Goal: Transaction & Acquisition: Book appointment/travel/reservation

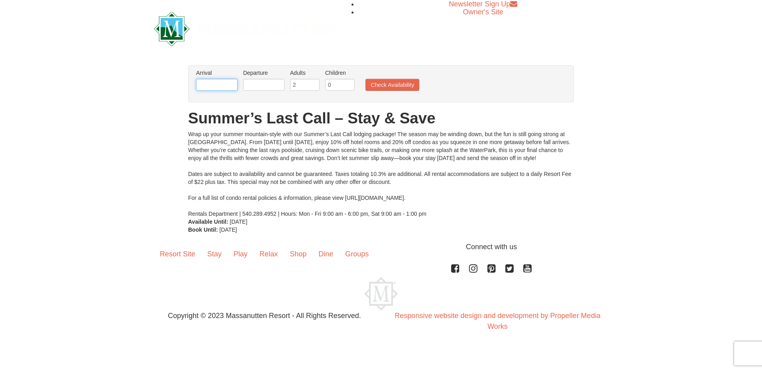
drag, startPoint x: 212, startPoint y: 85, endPoint x: 208, endPoint y: 84, distance: 4.2
click at [212, 85] on input "text" at bounding box center [216, 85] width 41 height 12
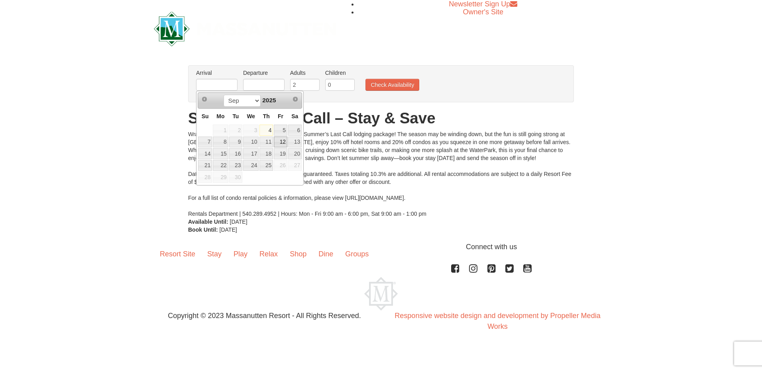
click at [284, 140] on link "12" at bounding box center [281, 142] width 14 height 11
type input "[DATE]"
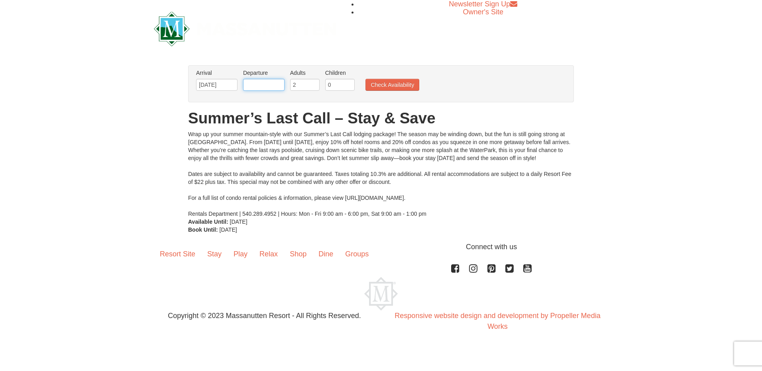
click at [278, 86] on input "text" at bounding box center [263, 85] width 41 height 12
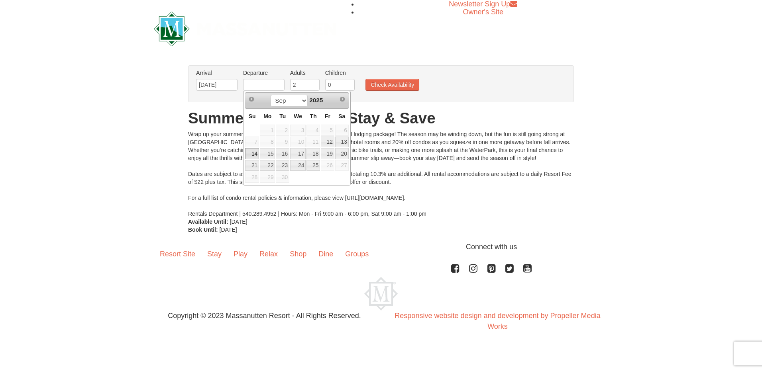
click at [256, 151] on link "14" at bounding box center [252, 153] width 14 height 11
type input "[DATE]"
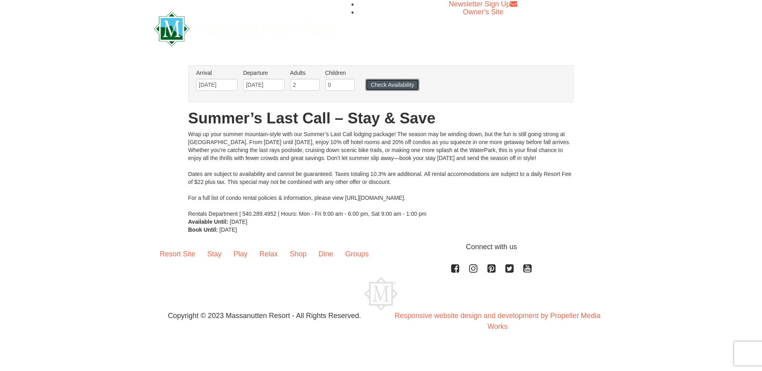
click at [373, 88] on button "Check Availability" at bounding box center [393, 85] width 54 height 12
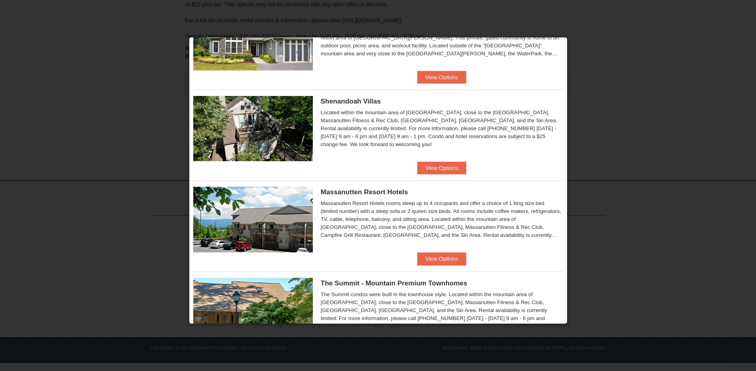
scroll to position [159, 0]
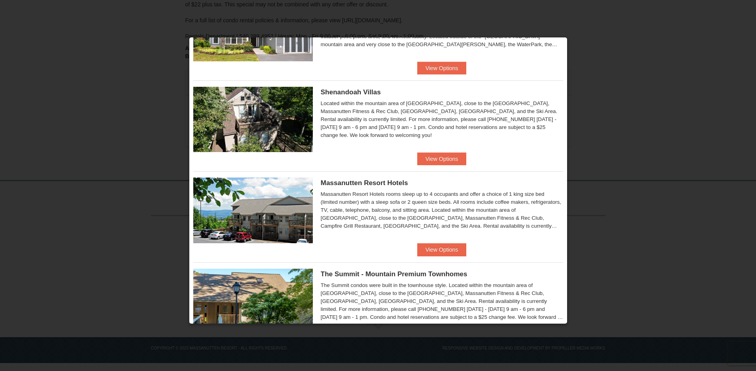
click at [544, 96] on h5 "Shenandoah Villas" at bounding box center [442, 92] width 242 height 8
click at [619, 63] on div at bounding box center [378, 185] width 756 height 371
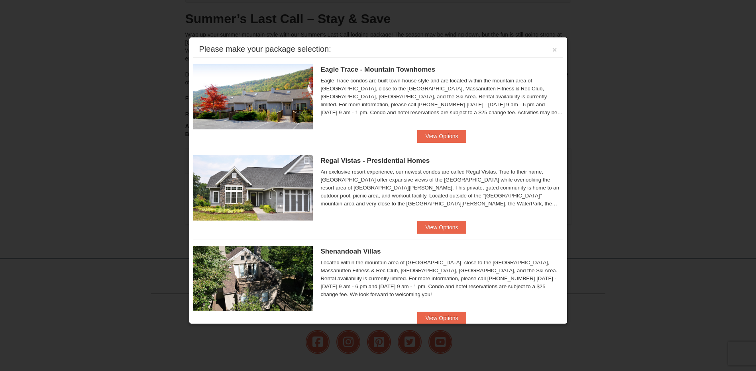
scroll to position [0, 0]
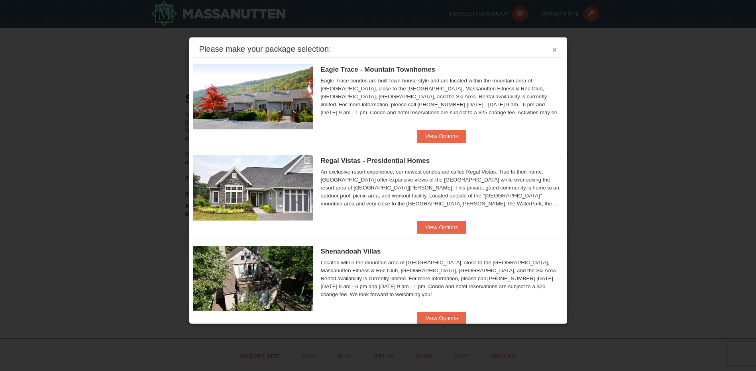
click at [552, 46] on button "×" at bounding box center [554, 50] width 5 height 8
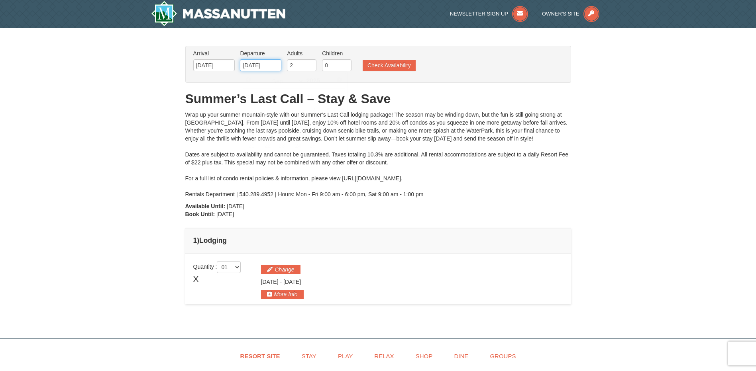
click at [260, 65] on input "[DATE]" at bounding box center [260, 65] width 41 height 12
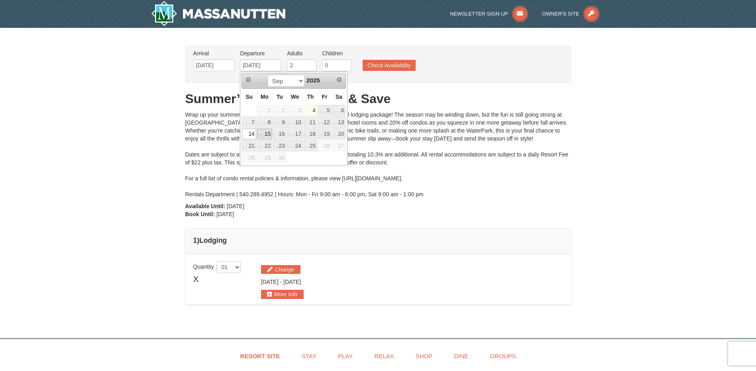
click at [265, 134] on link "15" at bounding box center [264, 134] width 15 height 11
type input "[DATE]"
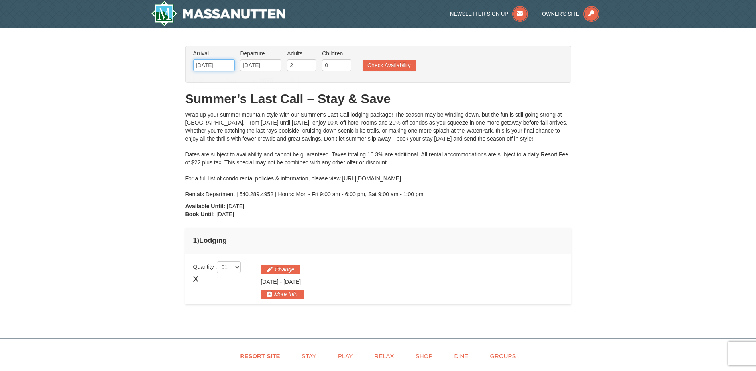
click at [220, 63] on input "[DATE]" at bounding box center [213, 65] width 41 height 12
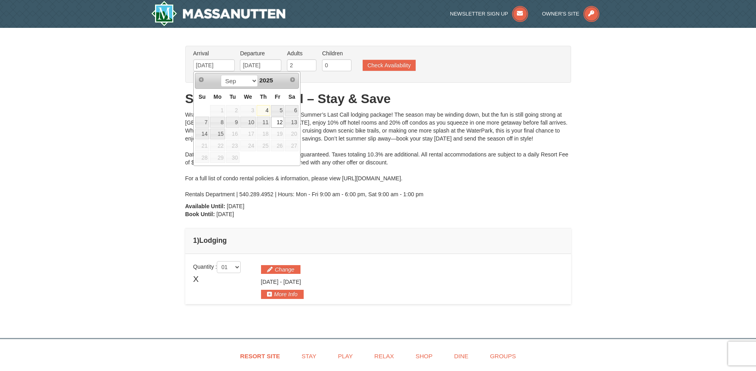
click at [342, 98] on h1 "Summer’s Last Call – Stay & Save" at bounding box center [378, 99] width 386 height 16
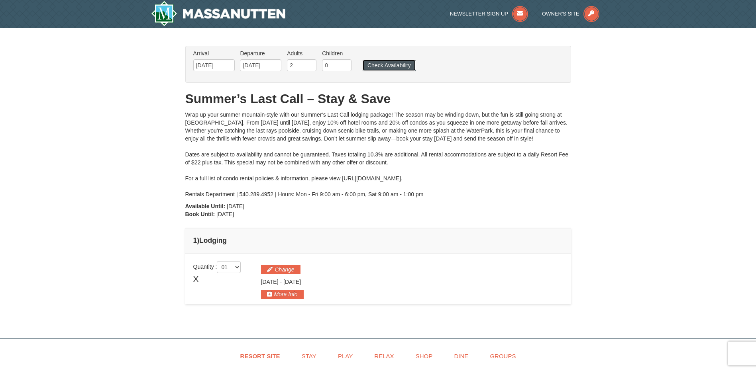
click at [387, 65] on button "Check Availability" at bounding box center [389, 65] width 53 height 11
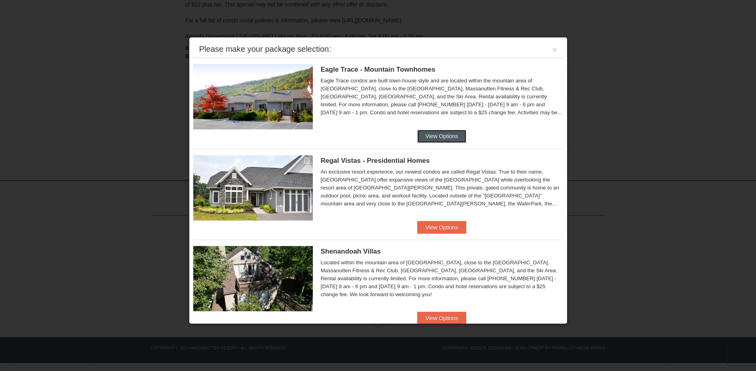
click at [425, 140] on button "View Options" at bounding box center [441, 136] width 49 height 13
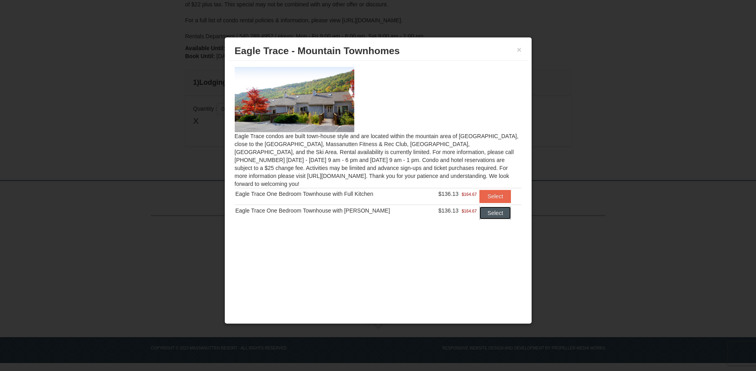
click at [486, 207] on button "Select" at bounding box center [495, 213] width 31 height 13
